Goal: Task Accomplishment & Management: Use online tool/utility

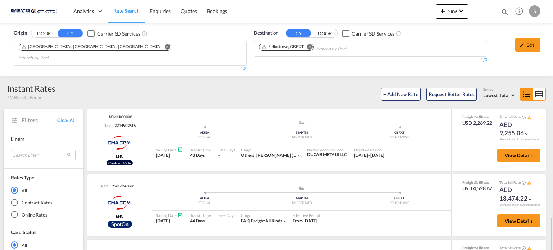
scroll to position [144, 0]
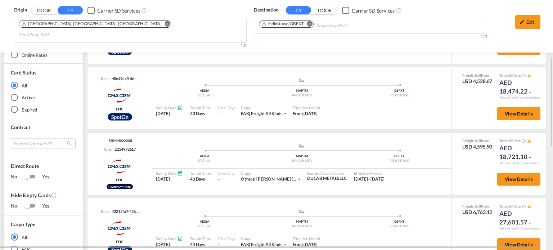
click at [310, 24] on md-icon "Remove" at bounding box center [309, 23] width 5 height 5
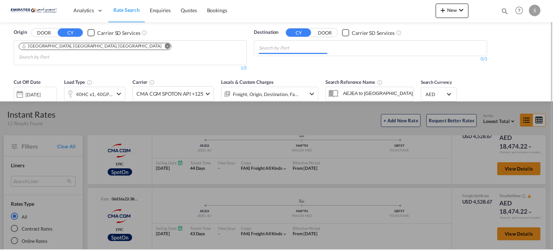
scroll to position [0, 0]
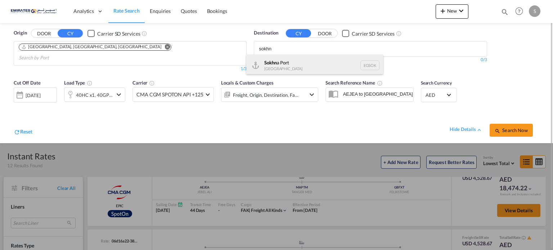
type input "sokhn"
click at [279, 67] on div "Sokhn a [GEOGRAPHIC_DATA] [GEOGRAPHIC_DATA]" at bounding box center [314, 66] width 137 height 22
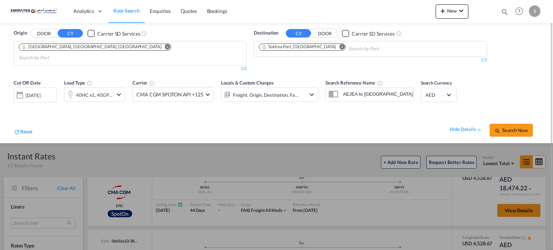
click at [504, 127] on span "Search Now" at bounding box center [510, 130] width 33 height 6
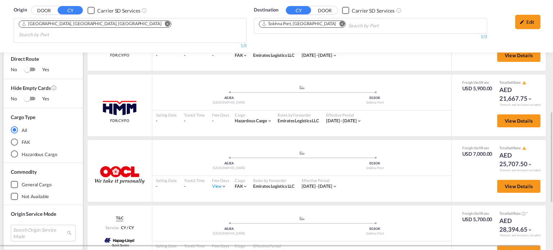
scroll to position [311, 0]
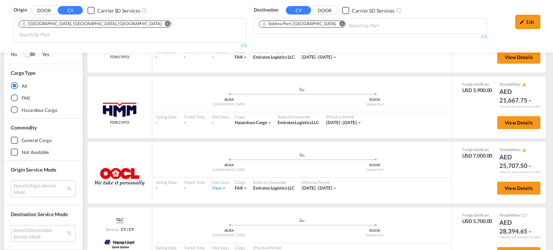
click at [334, 21] on button "Remove" at bounding box center [339, 24] width 11 height 7
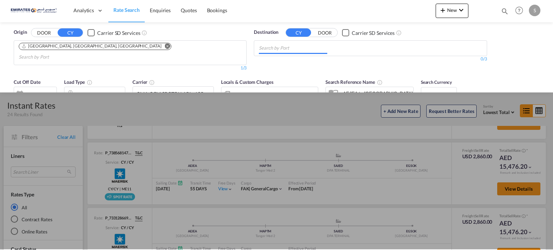
scroll to position [0, 0]
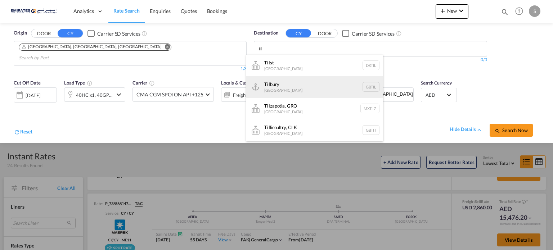
type input "til"
click at [267, 87] on div "Til [GEOGRAPHIC_DATA] GBTIL" at bounding box center [314, 87] width 137 height 22
